Goal: Information Seeking & Learning: Learn about a topic

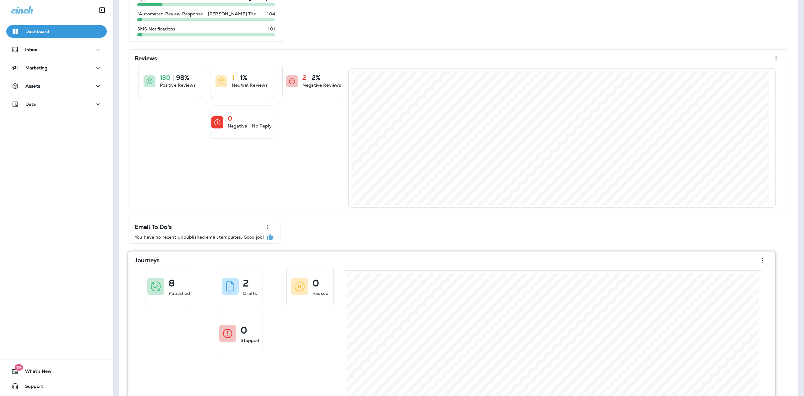
scroll to position [130, 0]
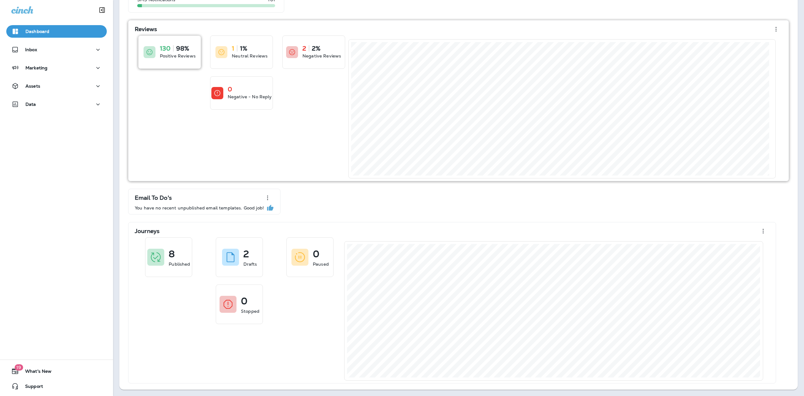
click at [168, 56] on p "Positive Reviews" at bounding box center [178, 56] width 36 height 6
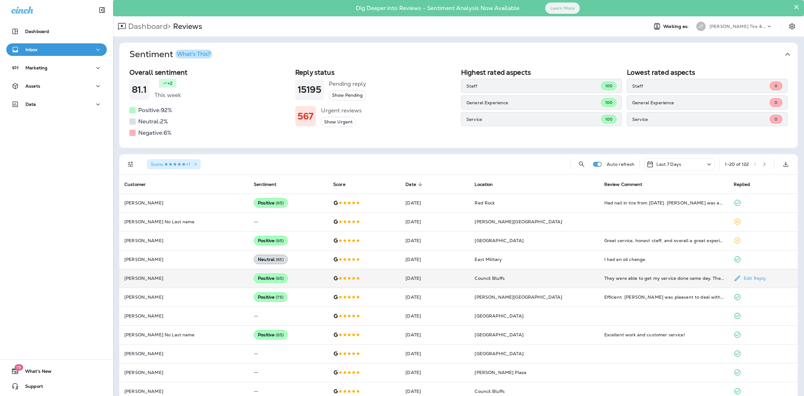
drag, startPoint x: 680, startPoint y: 282, endPoint x: 682, endPoint y: 278, distance: 3.5
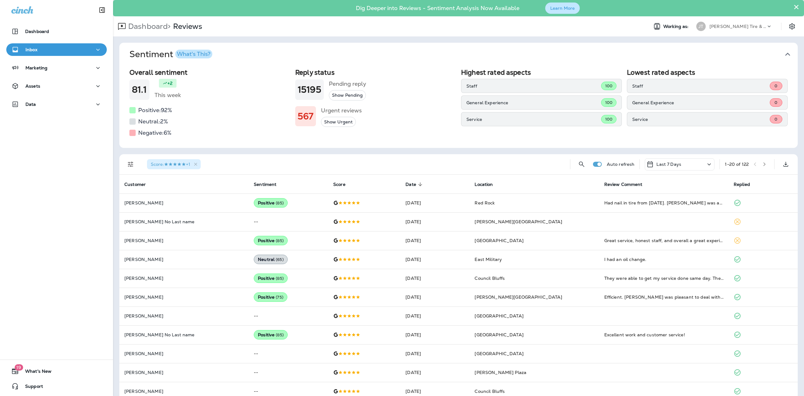
click at [551, 8] on button "Learn More" at bounding box center [563, 8] width 35 height 11
click at [706, 164] on icon at bounding box center [710, 165] width 8 height 8
click at [638, 193] on div "All" at bounding box center [673, 193] width 98 height 15
click at [702, 164] on icon at bounding box center [703, 164] width 3 height 2
click at [646, 239] on p "Last 30 Days" at bounding box center [647, 238] width 29 height 5
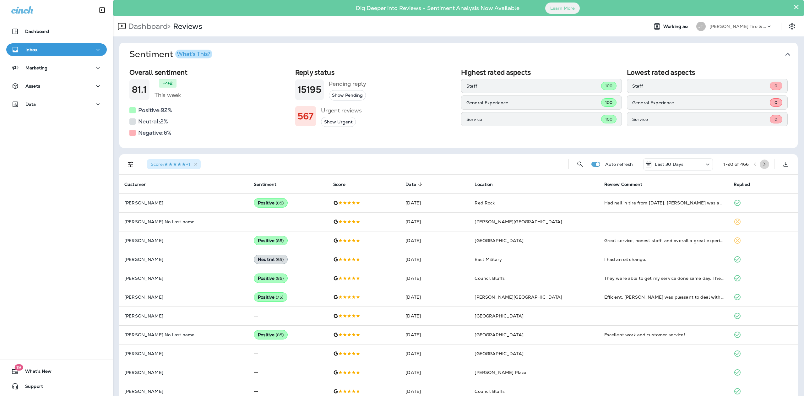
click at [763, 163] on icon "button" at bounding box center [765, 164] width 4 height 4
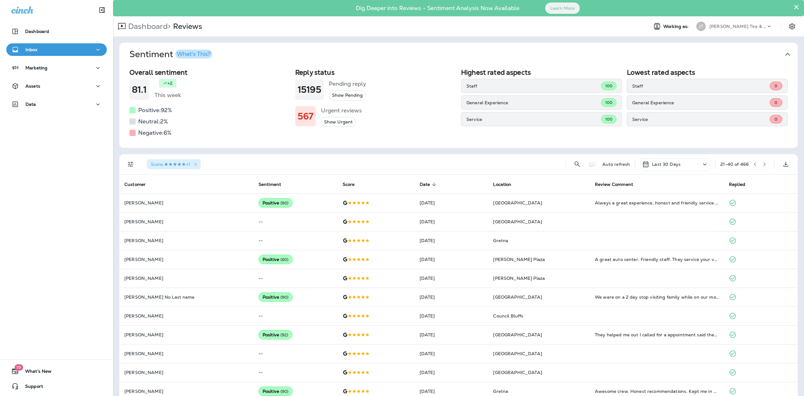
click at [763, 164] on icon "button" at bounding box center [765, 164] width 4 height 4
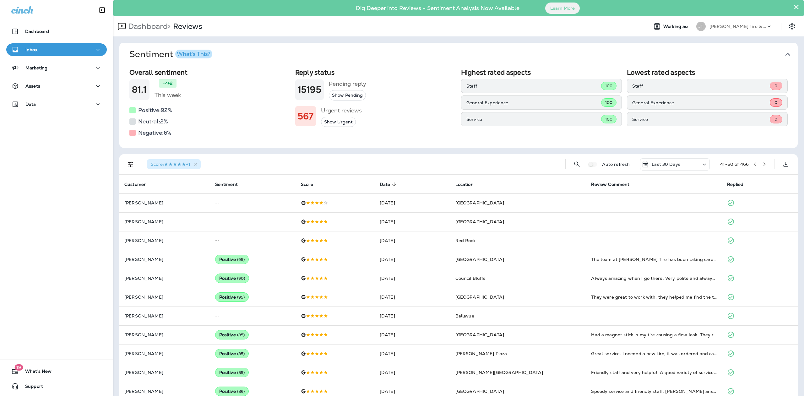
click at [763, 163] on icon "button" at bounding box center [765, 164] width 4 height 4
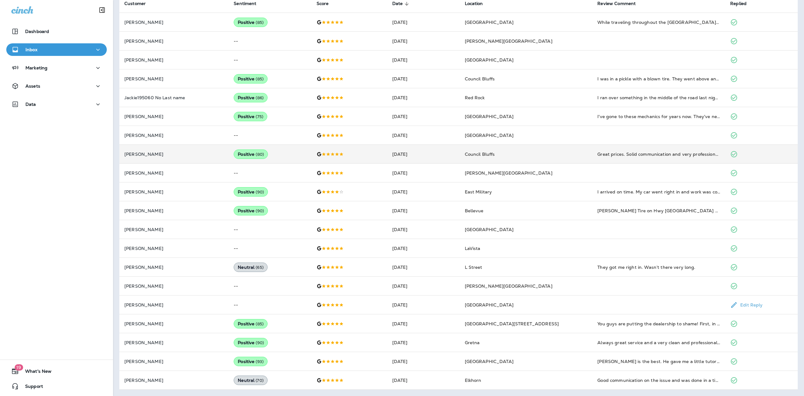
scroll to position [79, 0]
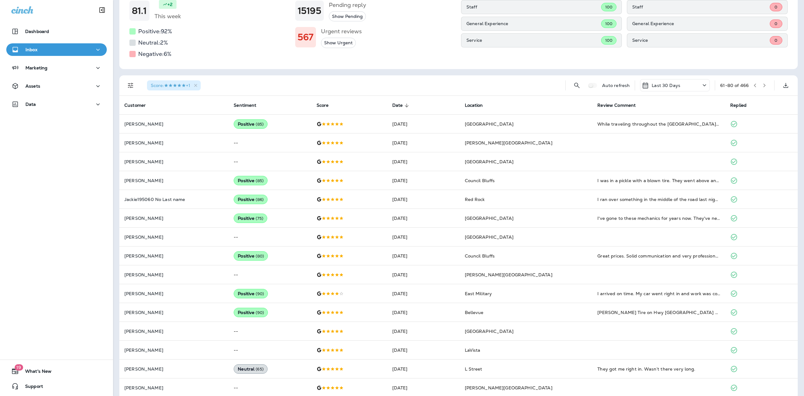
click at [132, 30] on div at bounding box center [132, 31] width 6 height 6
click at [338, 43] on button "Show Urgent" at bounding box center [338, 43] width 35 height 10
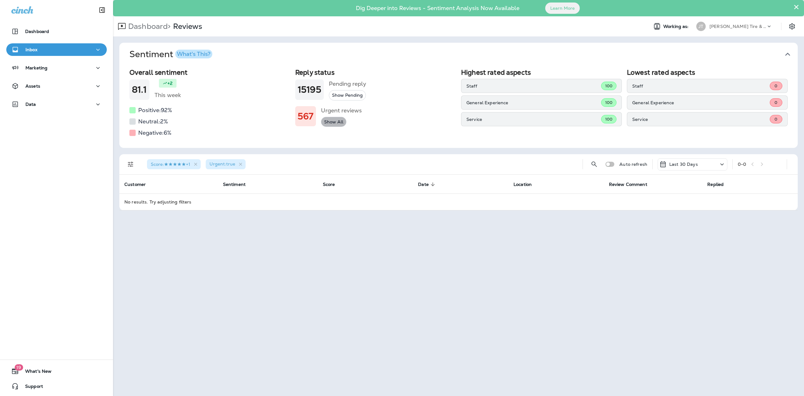
click at [334, 121] on button "Show All" at bounding box center [333, 122] width 25 height 10
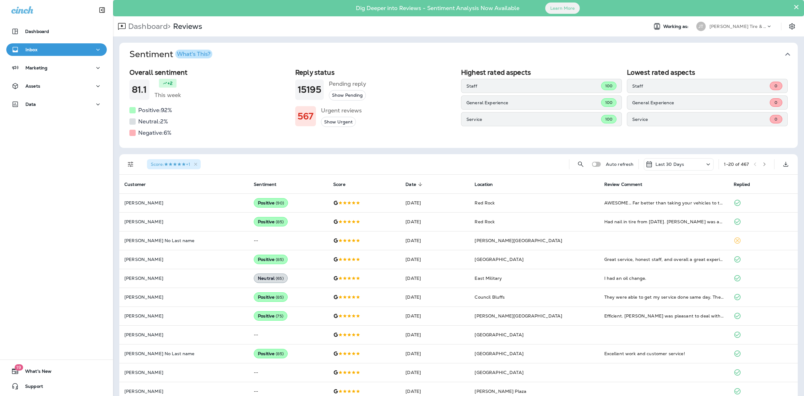
click at [467, 86] on p "Staff" at bounding box center [534, 86] width 135 height 5
click at [36, 84] on p "Assets" at bounding box center [32, 86] width 15 height 5
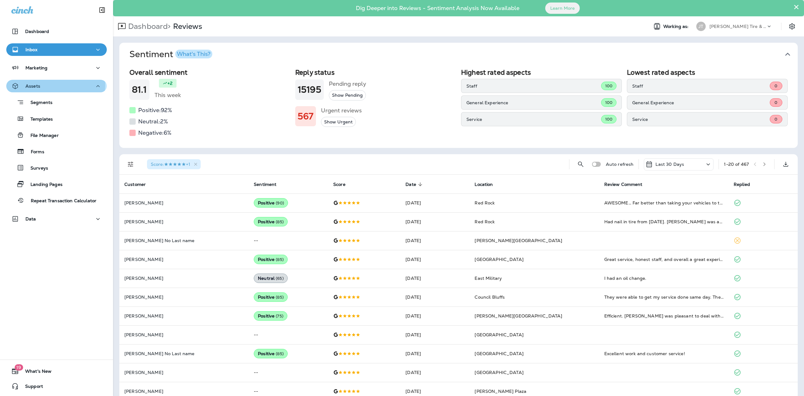
click at [31, 85] on p "Assets" at bounding box center [32, 86] width 15 height 5
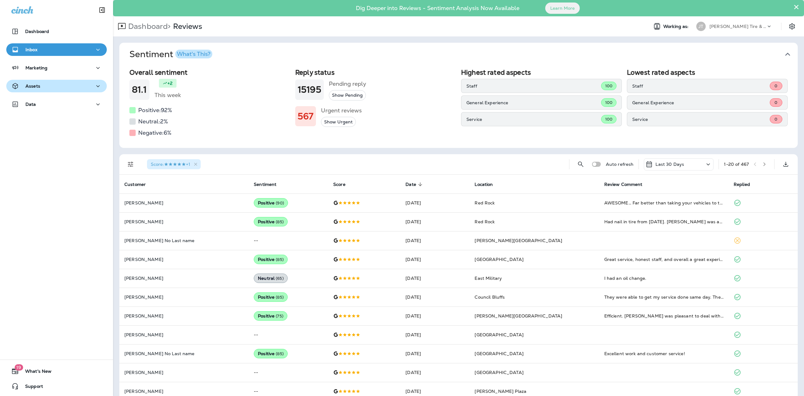
click at [32, 86] on p "Assets" at bounding box center [32, 86] width 15 height 5
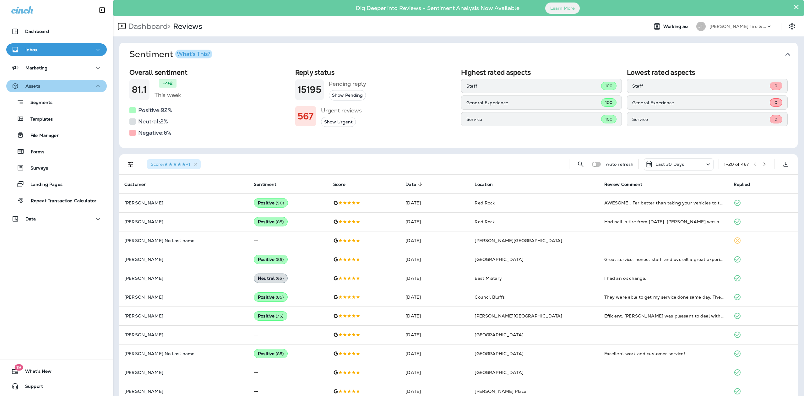
click at [58, 85] on div "Assets" at bounding box center [56, 86] width 91 height 8
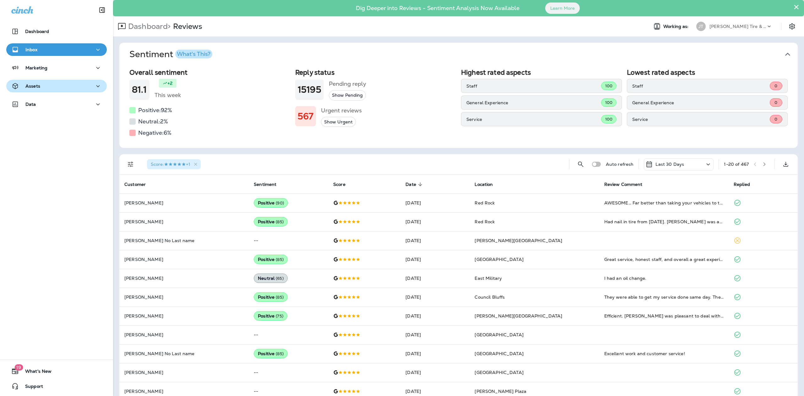
click at [96, 85] on icon "button" at bounding box center [97, 86] width 3 height 2
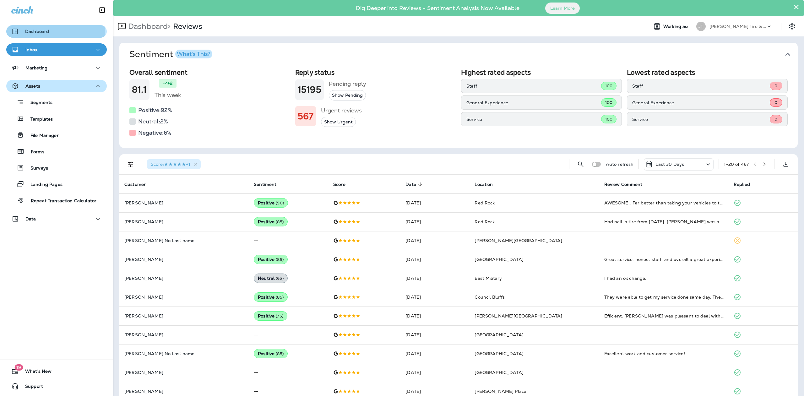
click at [39, 31] on p "Dashboard" at bounding box center [37, 31] width 24 height 5
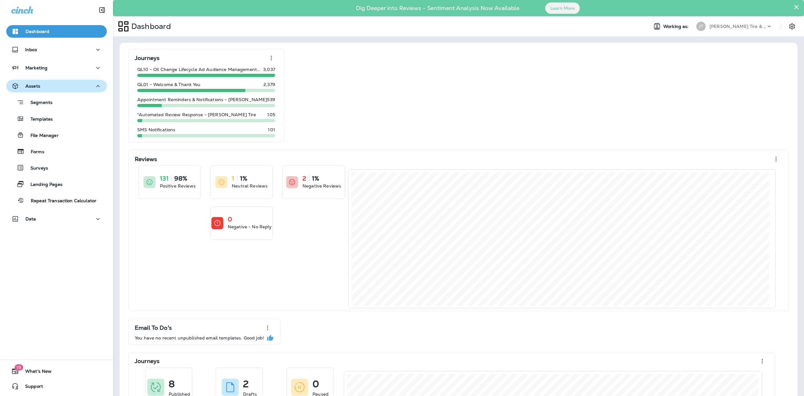
click at [31, 84] on p "Assets" at bounding box center [32, 86] width 15 height 5
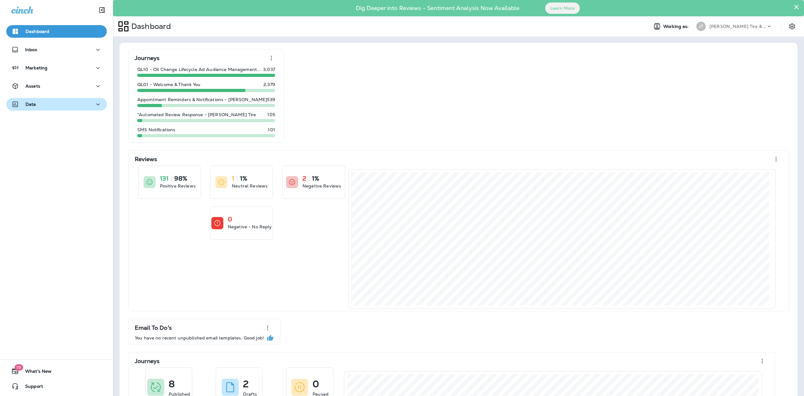
click at [34, 102] on p "Data" at bounding box center [30, 104] width 11 height 5
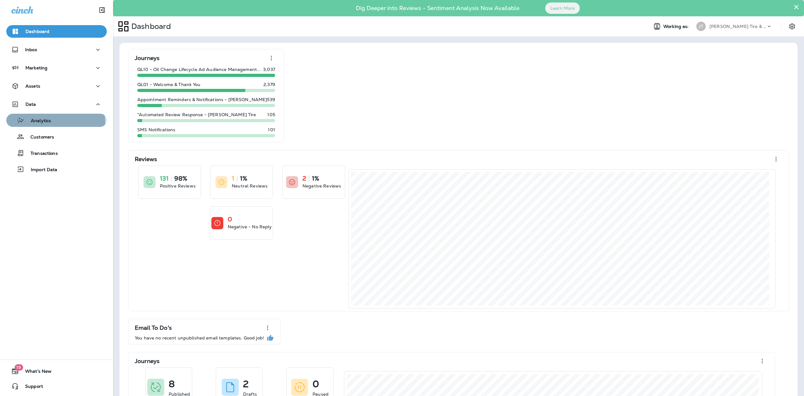
click at [45, 123] on p "Analytics" at bounding box center [38, 121] width 26 height 6
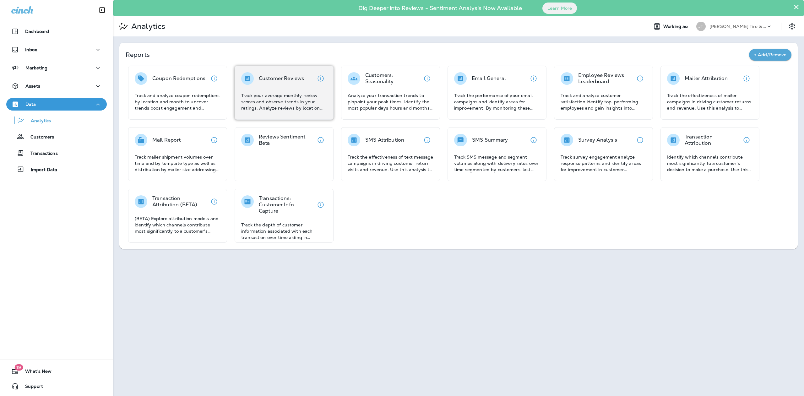
click at [283, 99] on p "Track your average monthly review scores and observe trends in your ratings. An…" at bounding box center [284, 101] width 86 height 19
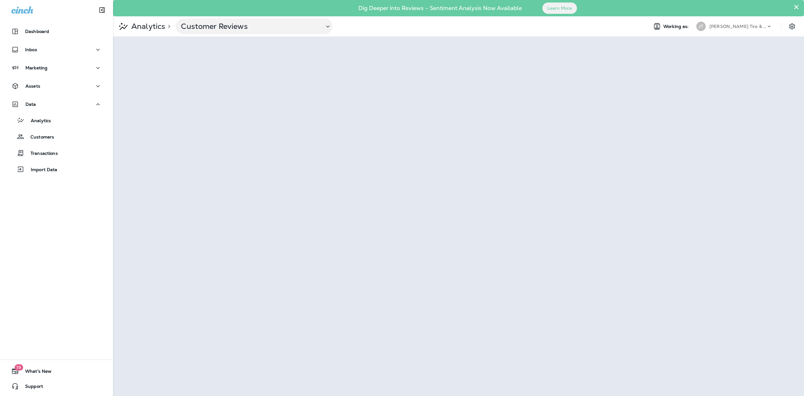
click at [468, 33] on div "Analytics > Customer Reviews" at bounding box center [378, 27] width 530 height 16
click at [72, 221] on div "Dashboard Inbox Marketing Assets Data Analytics Customers Transactions Import D…" at bounding box center [56, 198] width 113 height 396
